Goal: Task Accomplishment & Management: Manage account settings

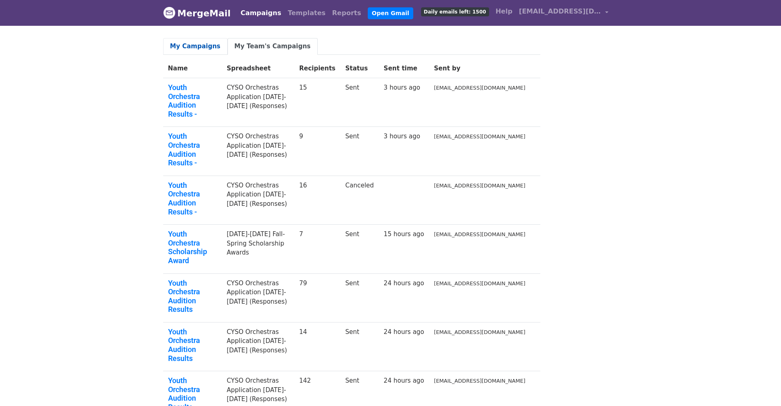
click at [193, 45] on link "My Campaigns" at bounding box center [195, 46] width 64 height 17
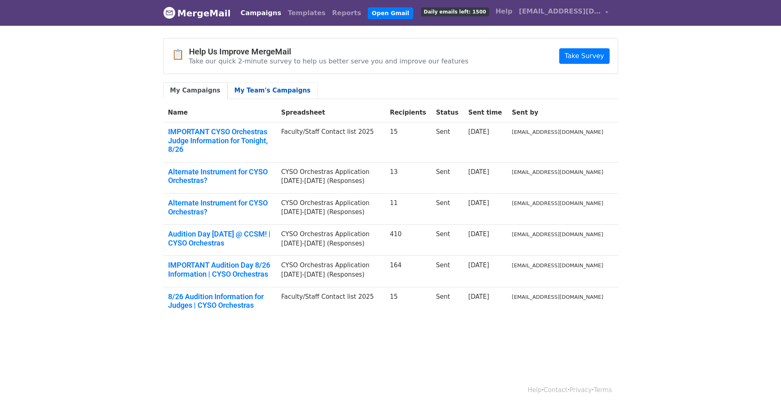
click at [254, 86] on link "My Team's Campaigns" at bounding box center [272, 90] width 90 height 17
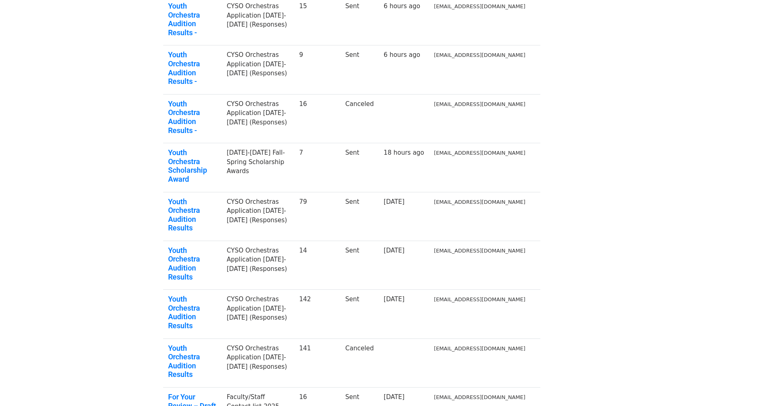
scroll to position [82, 0]
click at [217, 295] on link "Youth Orchestra Audition Results" at bounding box center [192, 312] width 49 height 35
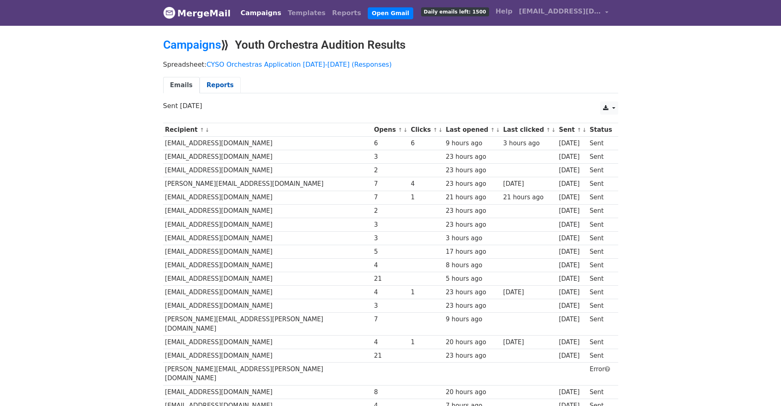
click at [210, 79] on link "Reports" at bounding box center [220, 85] width 41 height 17
